Goal: Task Accomplishment & Management: Use online tool/utility

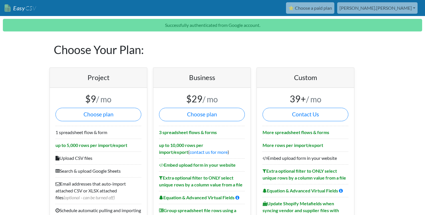
click at [398, 7] on link "[PERSON_NAME].[PERSON_NAME]" at bounding box center [377, 7] width 80 height 11
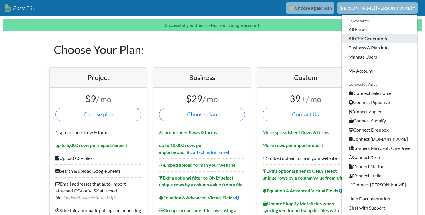
click at [354, 40] on link "All CSV Generators" at bounding box center [379, 38] width 75 height 9
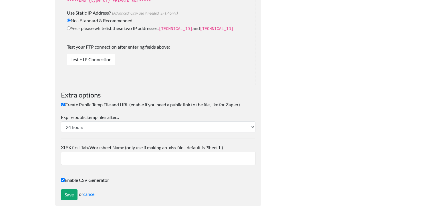
scroll to position [957, 0]
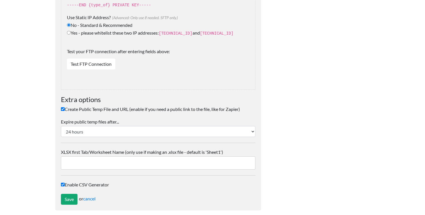
click at [78, 162] on input "XLSX first Tab/Worksheet Name (only use if making an .xlsx file - default is 'S…" at bounding box center [158, 162] width 194 height 13
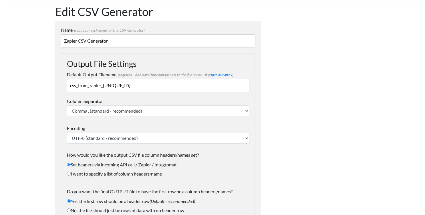
scroll to position [0, 0]
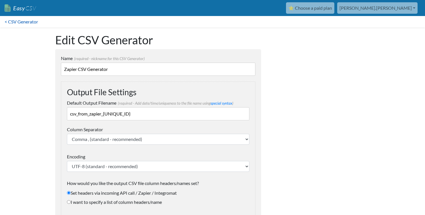
click at [13, 23] on link "< CSV Generator" at bounding box center [21, 21] width 43 height 11
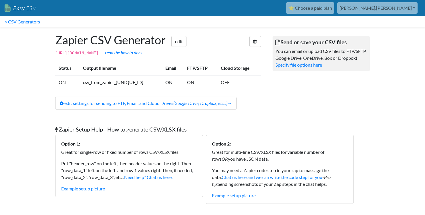
click at [404, 11] on link "[PERSON_NAME].[PERSON_NAME]" at bounding box center [377, 7] width 80 height 11
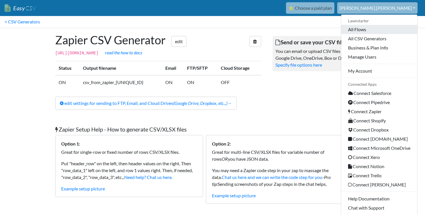
click at [350, 29] on link "All Flows" at bounding box center [379, 29] width 76 height 9
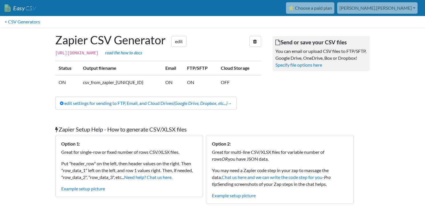
scroll to position [8, 0]
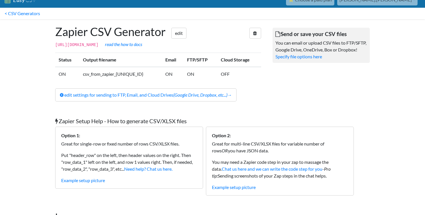
drag, startPoint x: 53, startPoint y: 44, endPoint x: 229, endPoint y: 47, distance: 176.1
click at [229, 47] on div "Zapier CSV Generator edit [URL][DOMAIN_NAME] read the how to docs Status Output…" at bounding box center [157, 63] width 217 height 88
copy code "[URL][DOMAIN_NAME]"
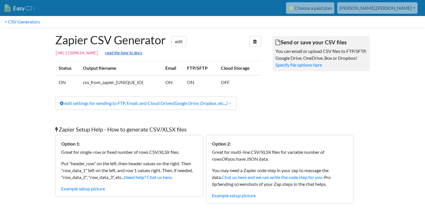
click at [220, 39] on h1 "Zapier CSV Generator edit" at bounding box center [158, 40] width 206 height 14
click at [185, 39] on link "edit" at bounding box center [178, 41] width 15 height 11
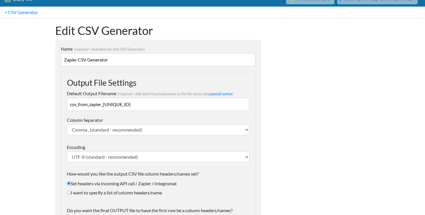
scroll to position [16, 0]
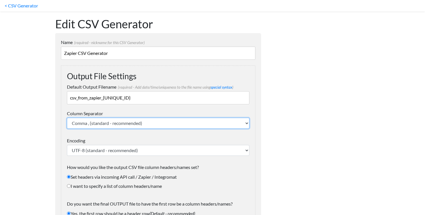
click at [162, 122] on select "Comma , (standard - recommended) Semicolon ; Tab \t Pipe |" at bounding box center [158, 123] width 182 height 11
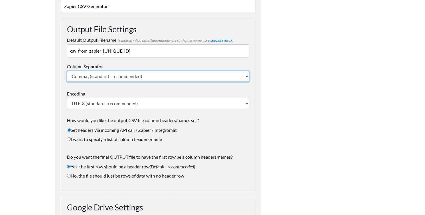
scroll to position [64, 0]
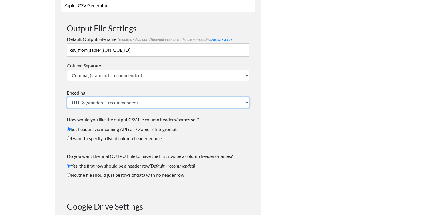
click at [169, 103] on select "UTF-8 (standard - recommended) ISO-8859-1 (Microsoft Excel) ASCII-8BIT Windows-…" at bounding box center [158, 102] width 182 height 11
select select "ISO-8859-1"
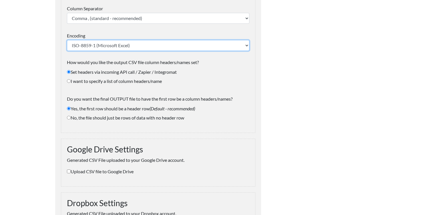
scroll to position [155, 0]
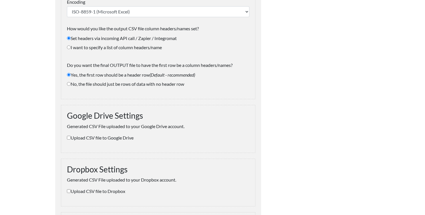
click at [69, 138] on input "Upload CSV file to Google Drive" at bounding box center [69, 138] width 4 height 4
checkbox input "true"
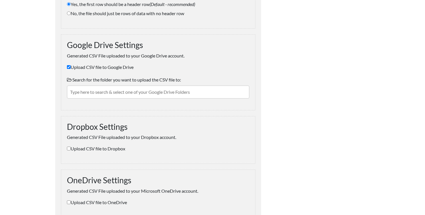
scroll to position [226, 0]
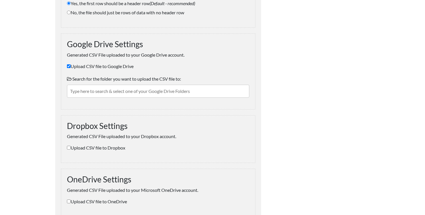
click at [101, 88] on input "text" at bounding box center [158, 91] width 182 height 13
click at [112, 94] on input "text" at bounding box center [158, 91] width 182 height 13
click at [89, 93] on input "text" at bounding box center [158, 91] width 182 height 13
type input "b"
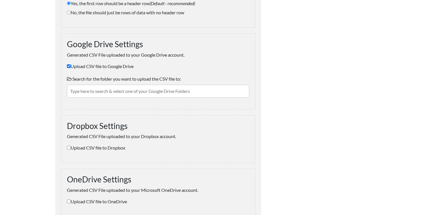
click at [69, 67] on input "Upload CSV file to Google Drive" at bounding box center [69, 66] width 4 height 4
checkbox input "false"
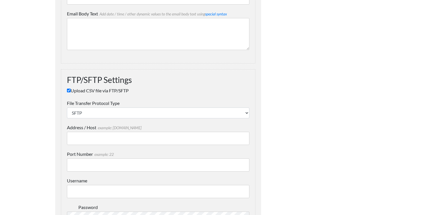
scroll to position [589, 0]
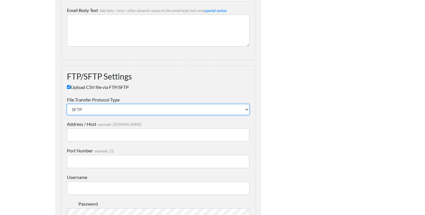
click at [107, 110] on select "SFTP FTP FTPS" at bounding box center [158, 109] width 182 height 11
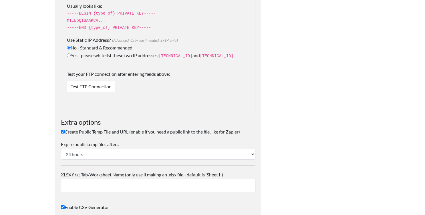
scroll to position [962, 0]
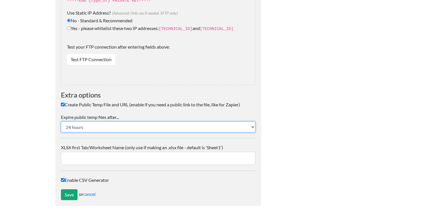
click at [99, 123] on select "24 hours 10-20 minutes" at bounding box center [158, 126] width 194 height 11
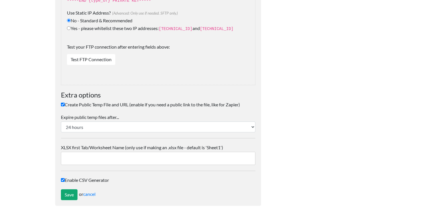
click at [78, 155] on input "XLSX first Tab/Worksheet Name (only use if making an .xlsx file - default is 'S…" at bounding box center [158, 158] width 194 height 13
click at [64, 191] on input "Save" at bounding box center [69, 194] width 17 height 11
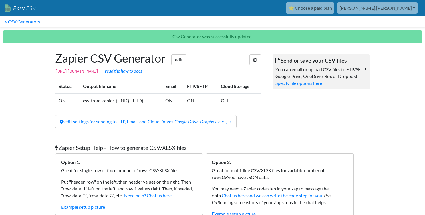
click at [402, 9] on link "[PERSON_NAME].[PERSON_NAME]" at bounding box center [377, 7] width 80 height 11
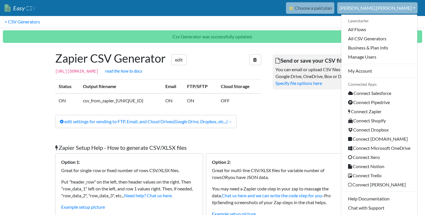
click at [320, 123] on div "Send or save your CSV files You can email or upload CSV files to FTP/SFTP, Goog…" at bounding box center [321, 90] width 109 height 88
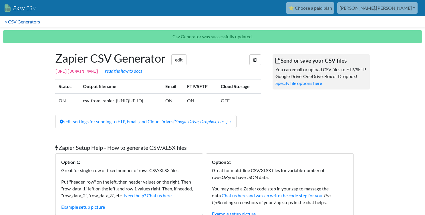
click at [16, 20] on link "< CSV Generators" at bounding box center [22, 21] width 45 height 11
